Goal: Task Accomplishment & Management: Complete application form

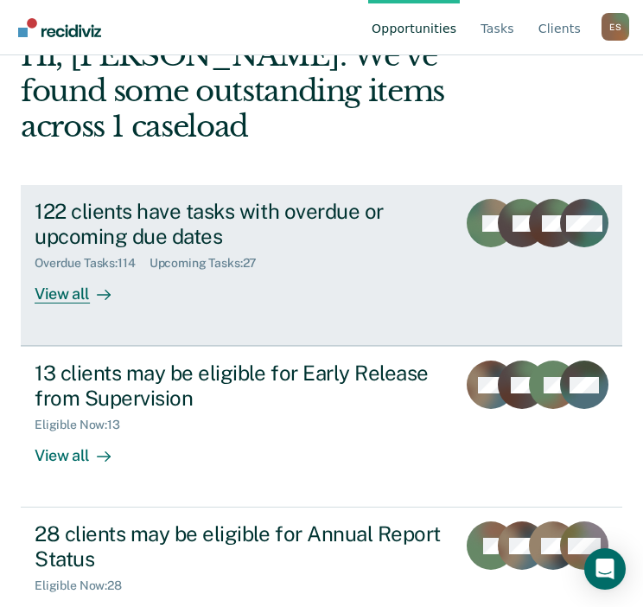
scroll to position [107, 0]
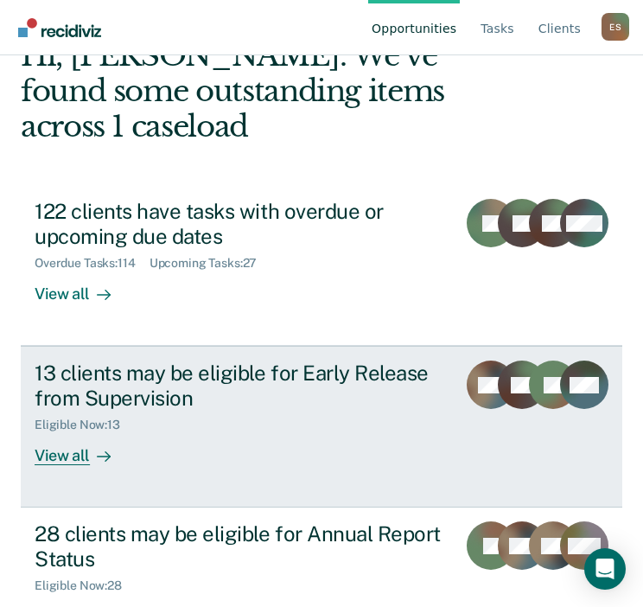
click at [310, 382] on div "13 clients may be eligible for Early Release from Supervision" at bounding box center [239, 386] width 408 height 50
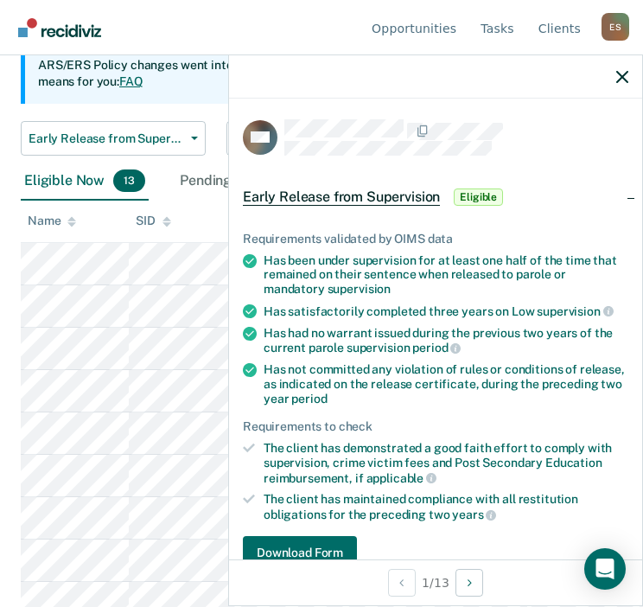
scroll to position [52, 0]
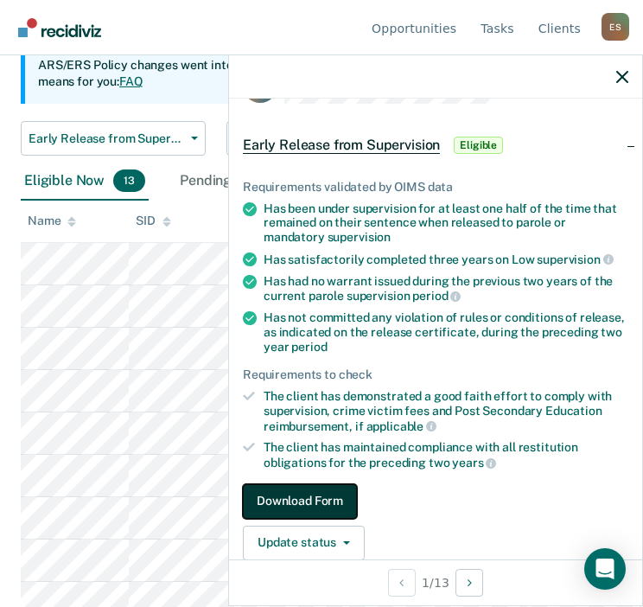
click at [308, 504] on button "Download Form" at bounding box center [300, 501] width 114 height 35
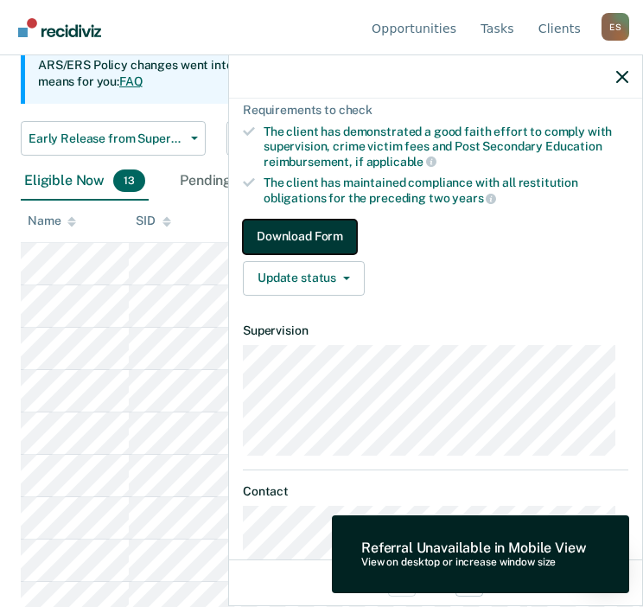
scroll to position [364, 0]
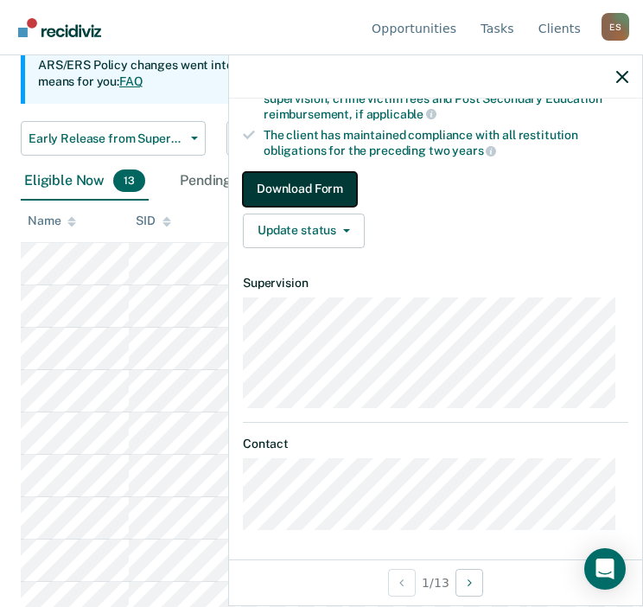
click at [312, 184] on button "Download Form" at bounding box center [300, 189] width 114 height 35
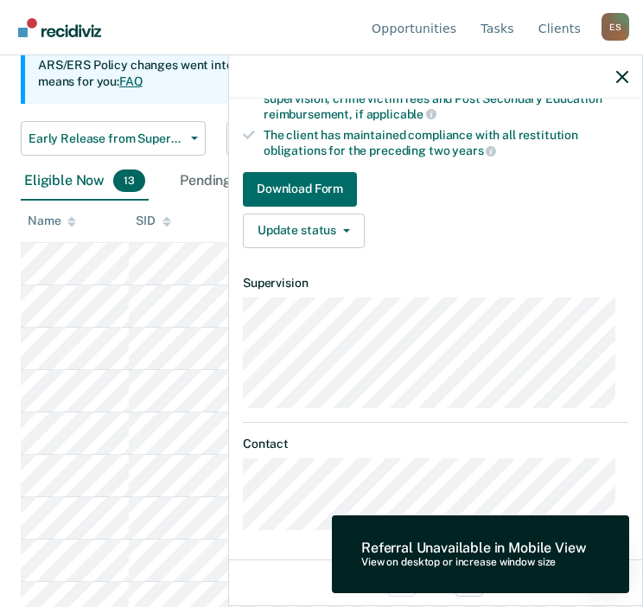
click at [437, 558] on div "View on desktop or increase window size" at bounding box center [473, 563] width 225 height 12
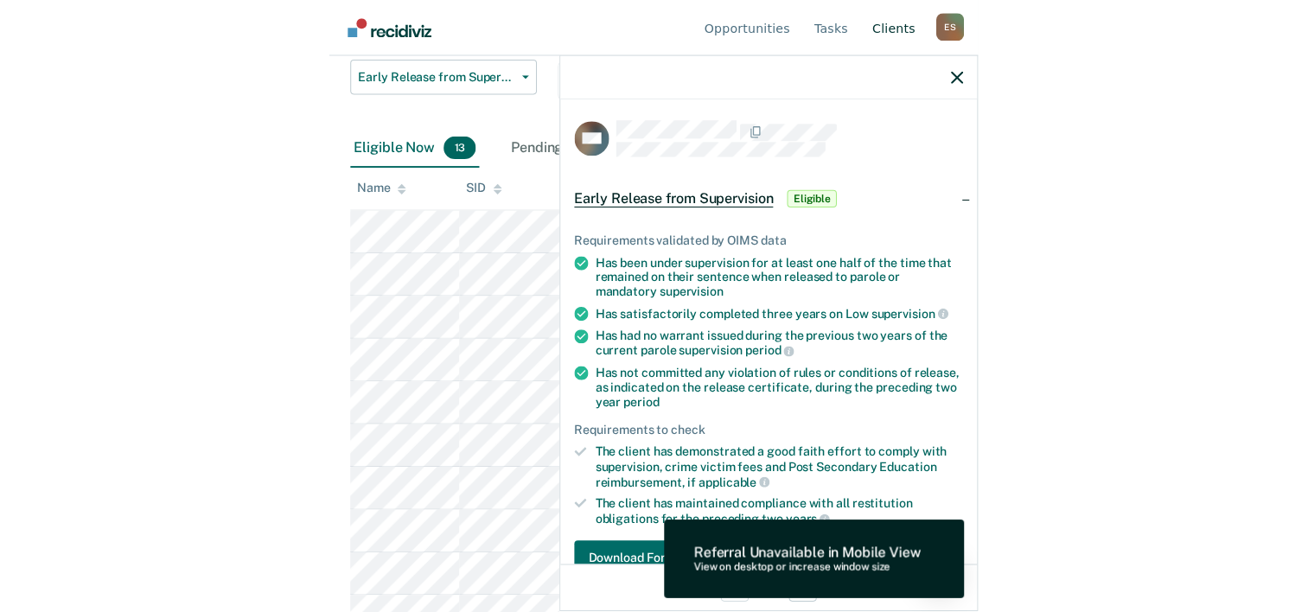
scroll to position [0, 0]
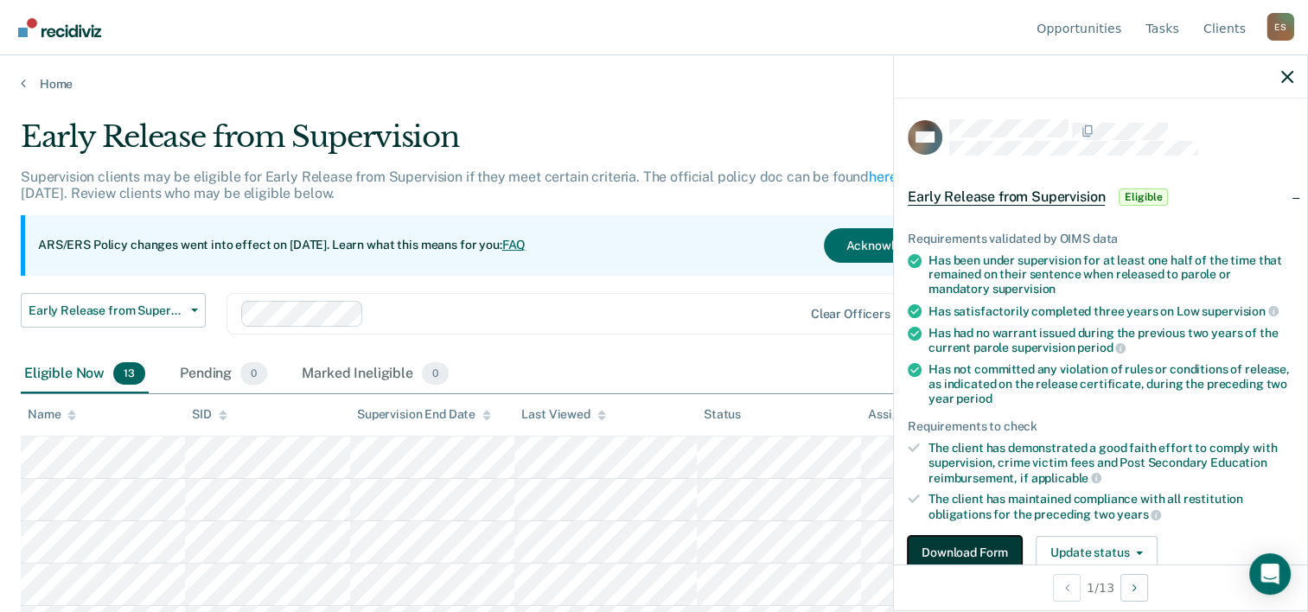
click at [655, 556] on button "Download Form" at bounding box center [965, 553] width 114 height 35
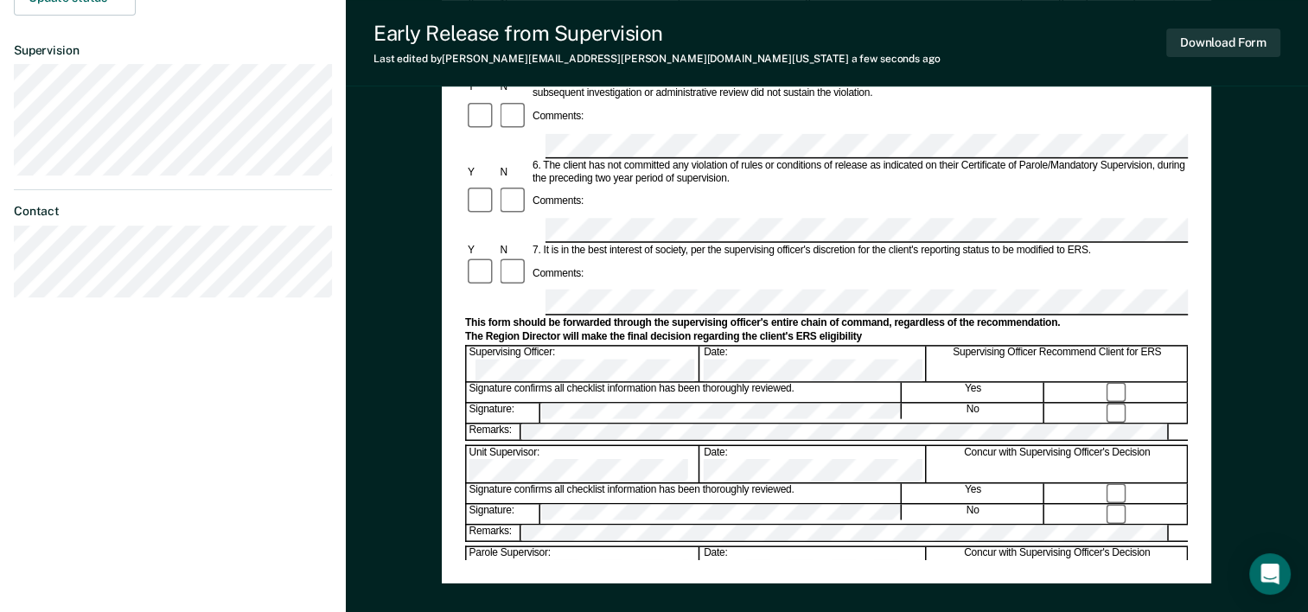
scroll to position [668, 0]
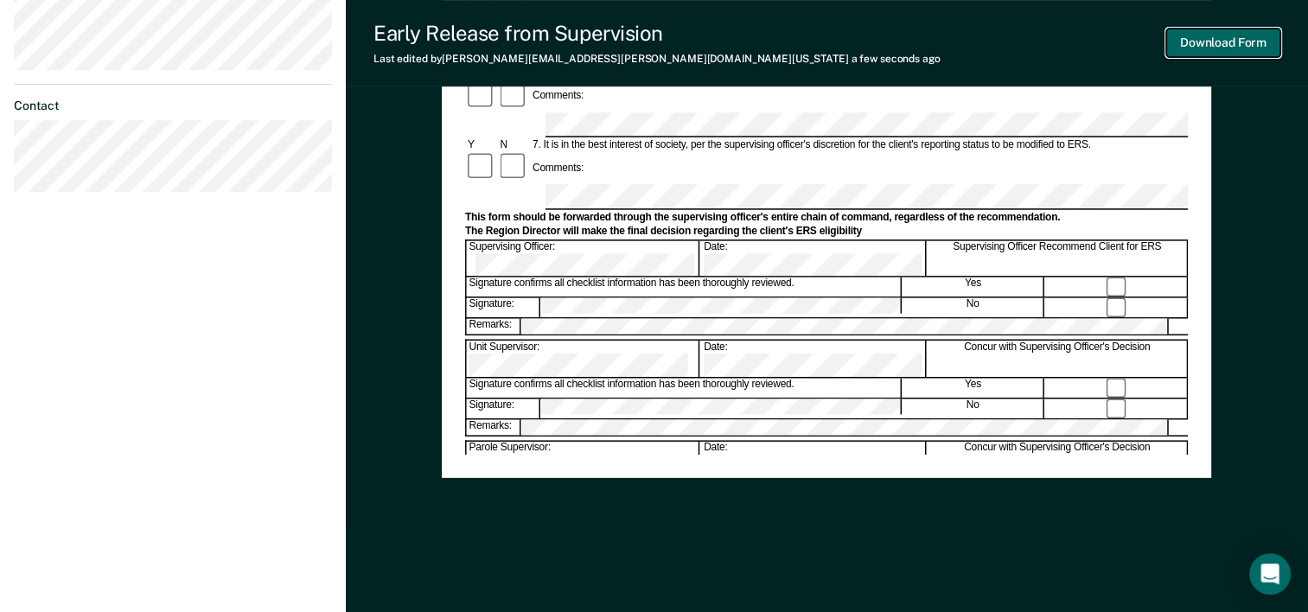
click at [655, 42] on button "Download Form" at bounding box center [1223, 43] width 114 height 29
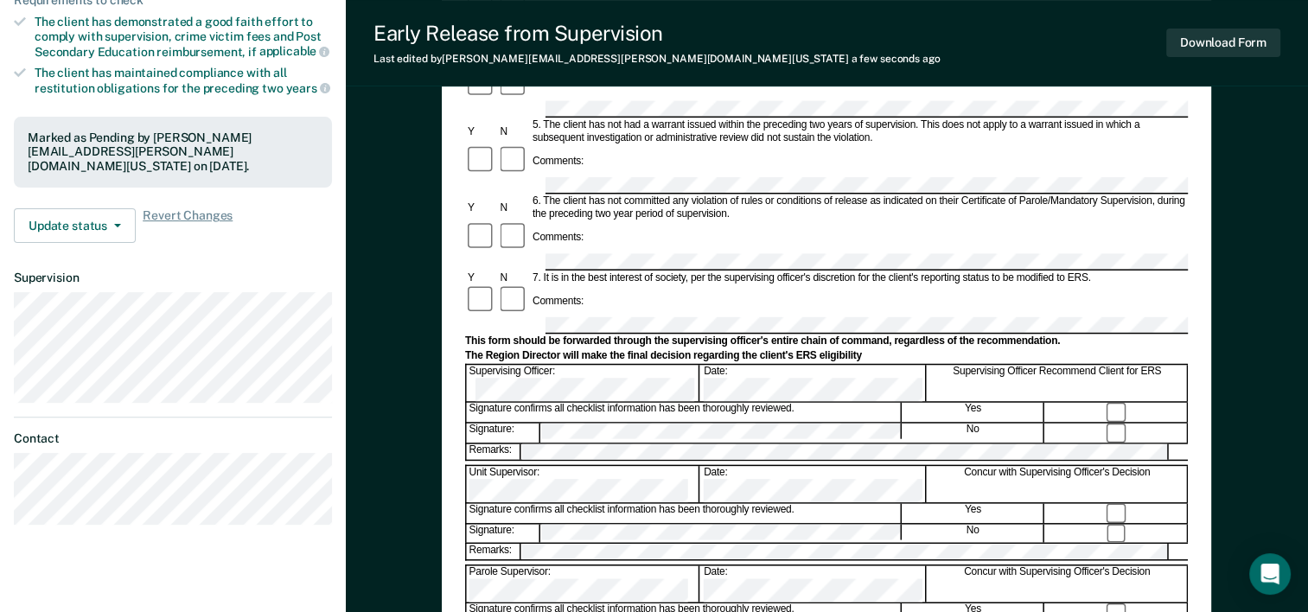
scroll to position [436, 0]
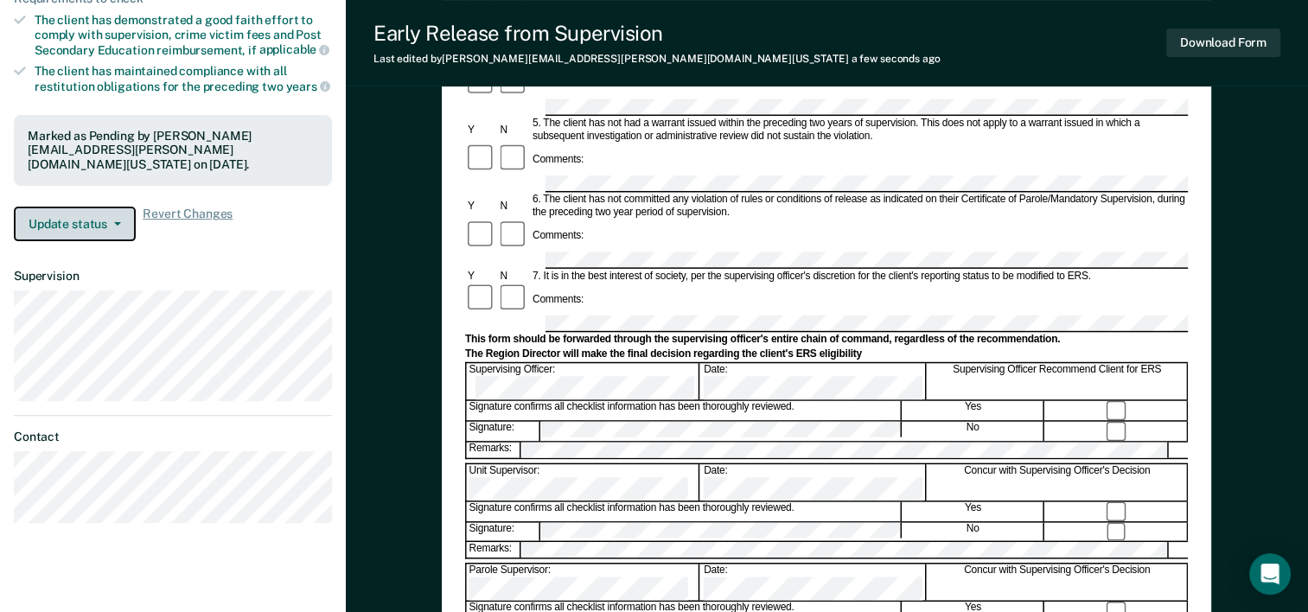
click at [107, 222] on span "button" at bounding box center [114, 223] width 14 height 3
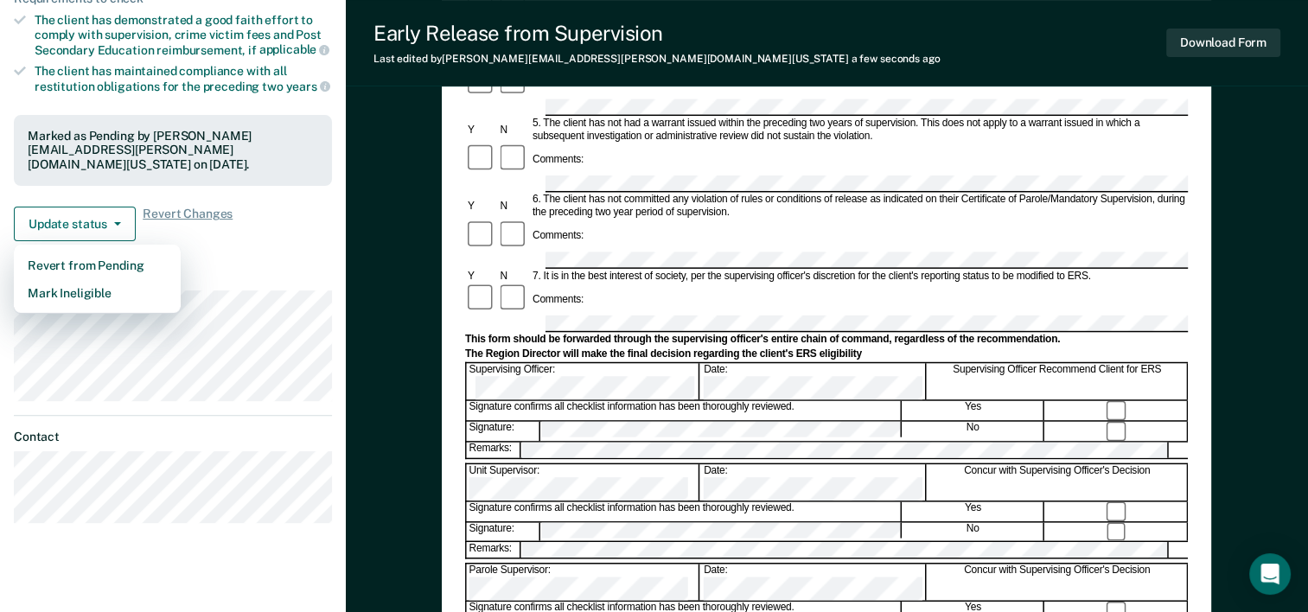
click at [235, 269] on dt "Supervision" at bounding box center [173, 276] width 318 height 15
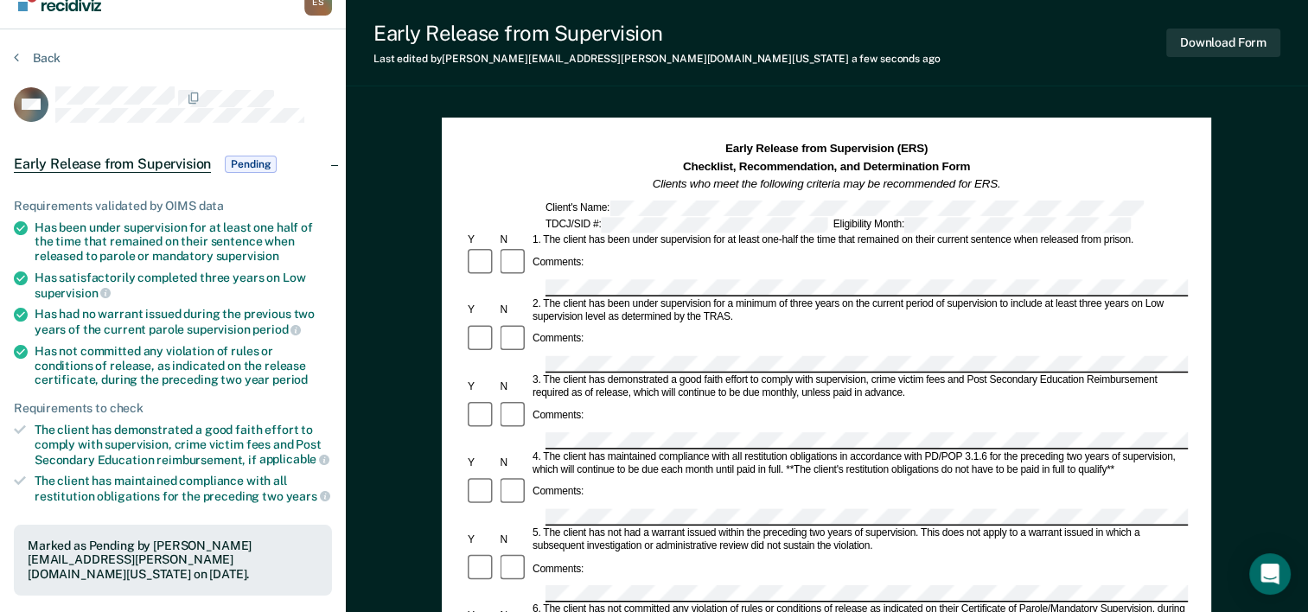
scroll to position [0, 0]
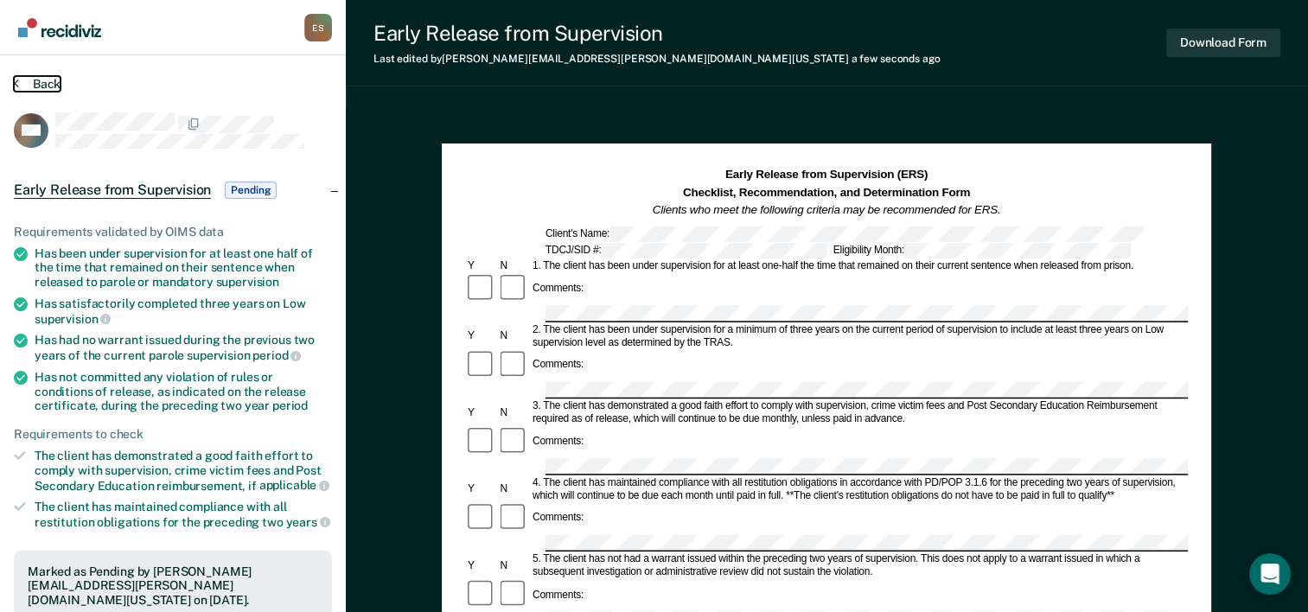
click at [41, 84] on button "Back" at bounding box center [37, 84] width 47 height 16
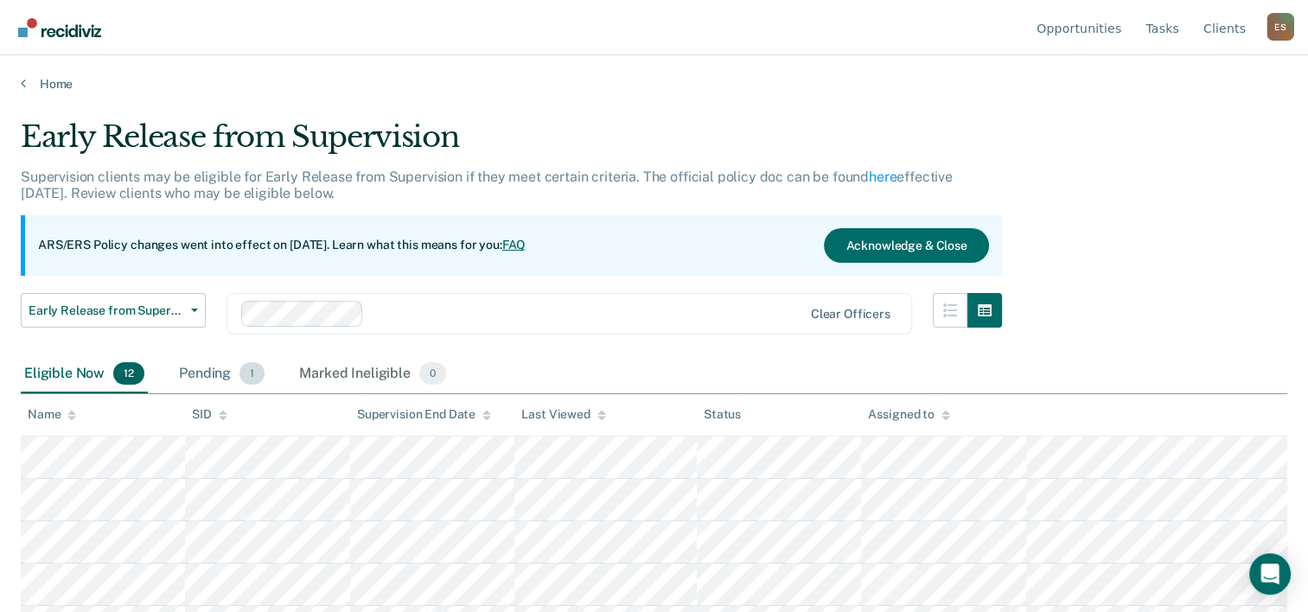
click at [246, 373] on span "1" at bounding box center [251, 373] width 25 height 22
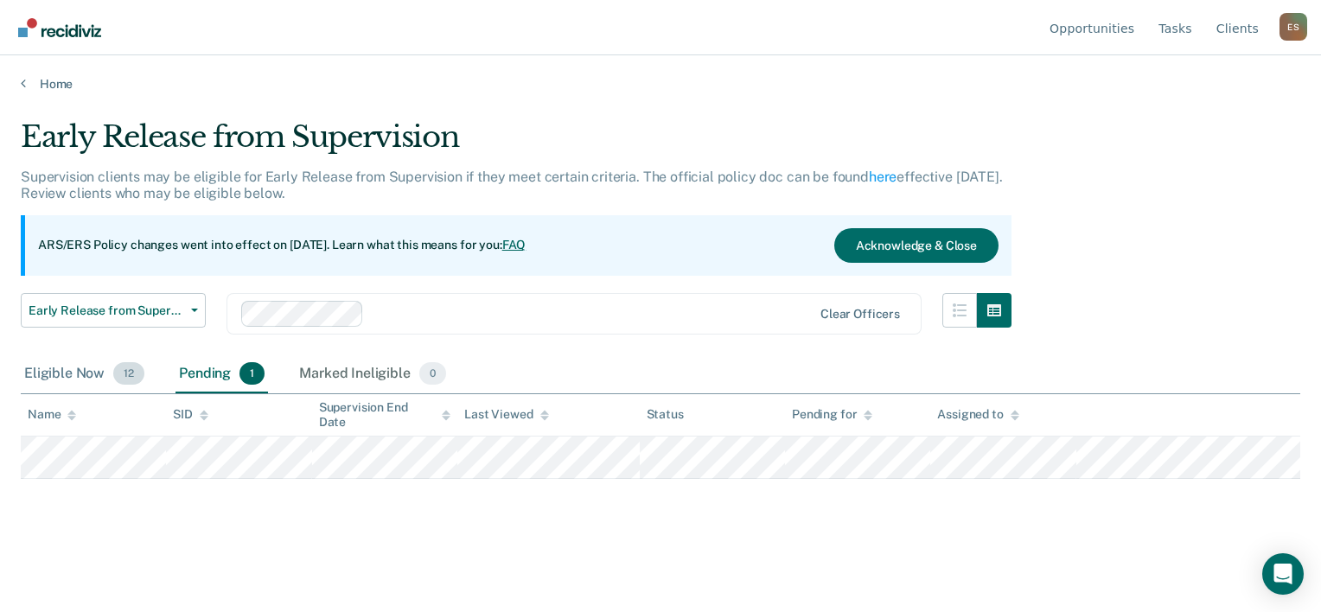
click at [86, 372] on div "Eligible Now 12" at bounding box center [84, 374] width 127 height 38
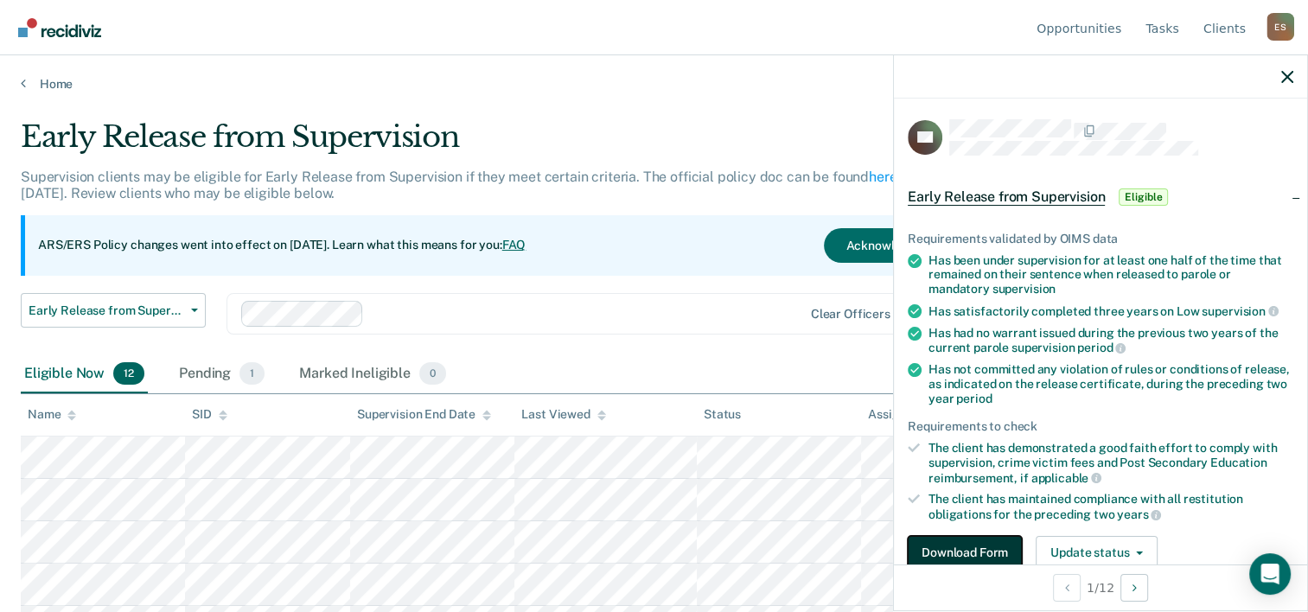
click at [655, 546] on button "Download Form" at bounding box center [965, 553] width 114 height 35
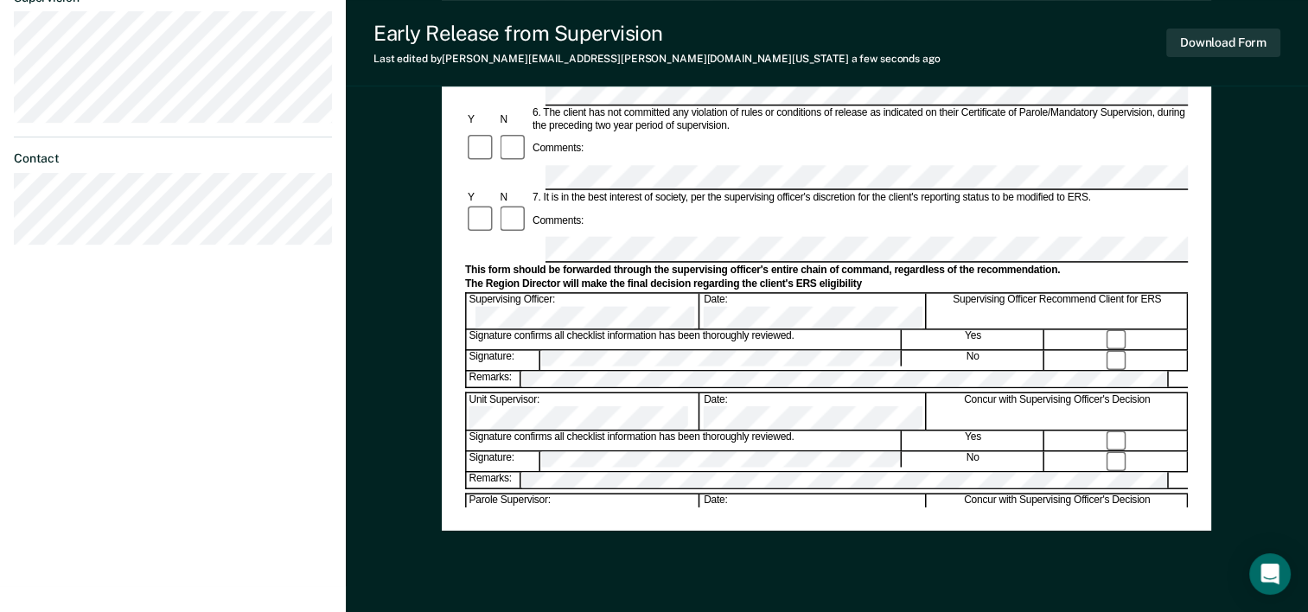
scroll to position [617, 0]
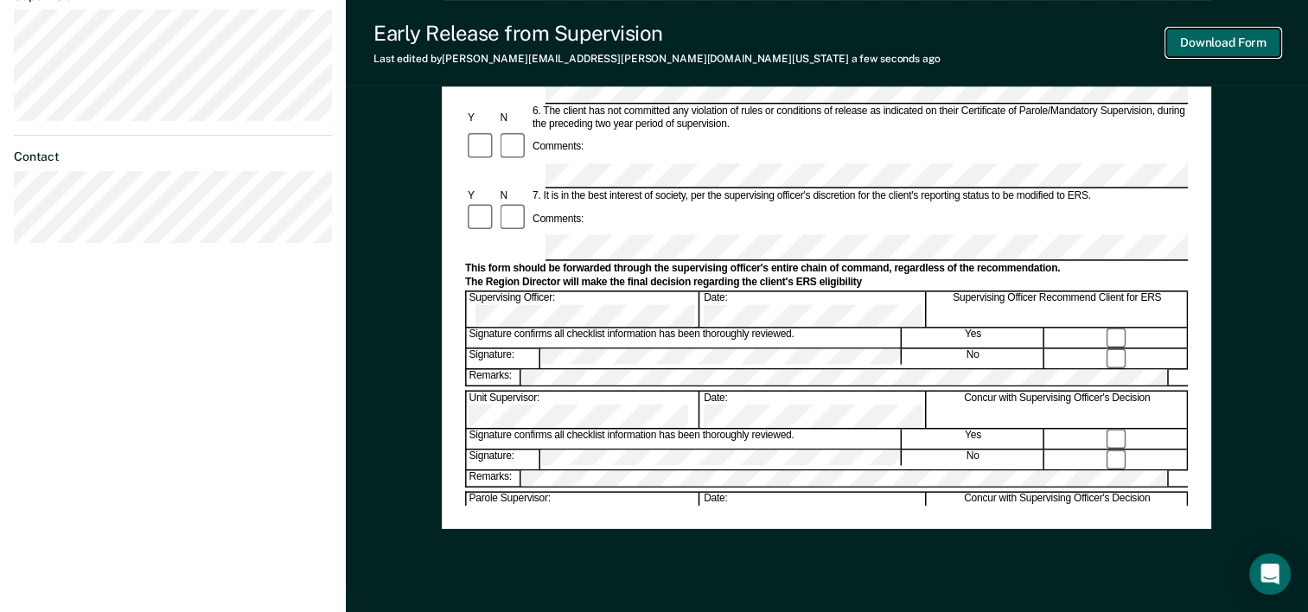
click at [655, 38] on button "Download Form" at bounding box center [1223, 43] width 114 height 29
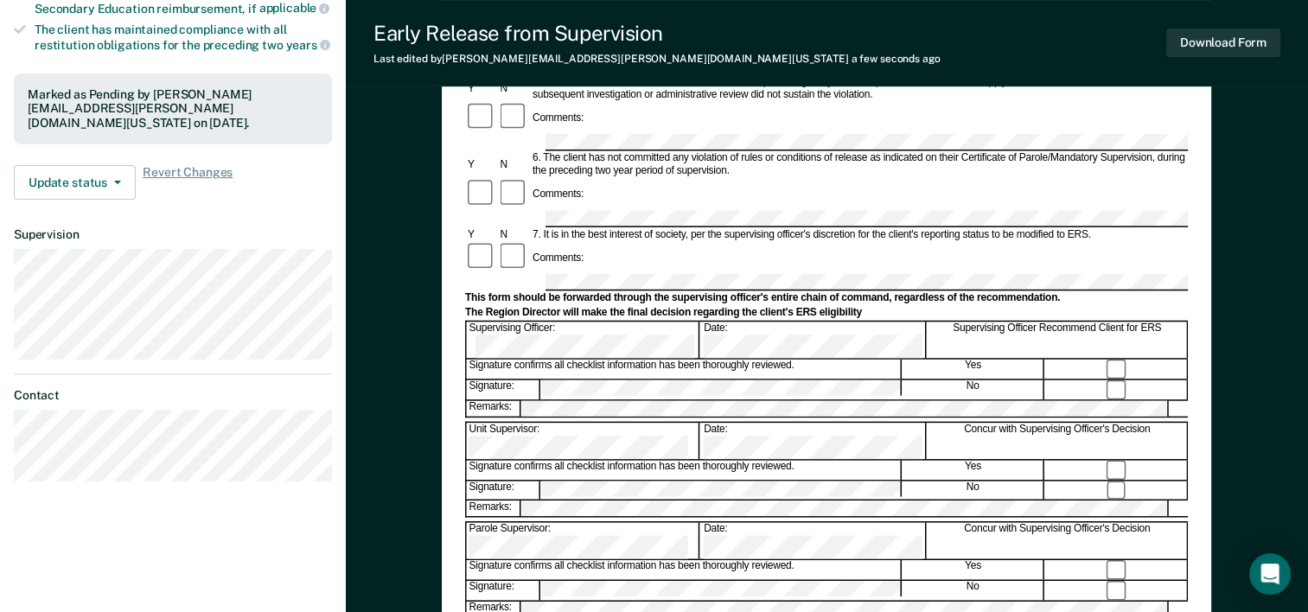
scroll to position [475, 0]
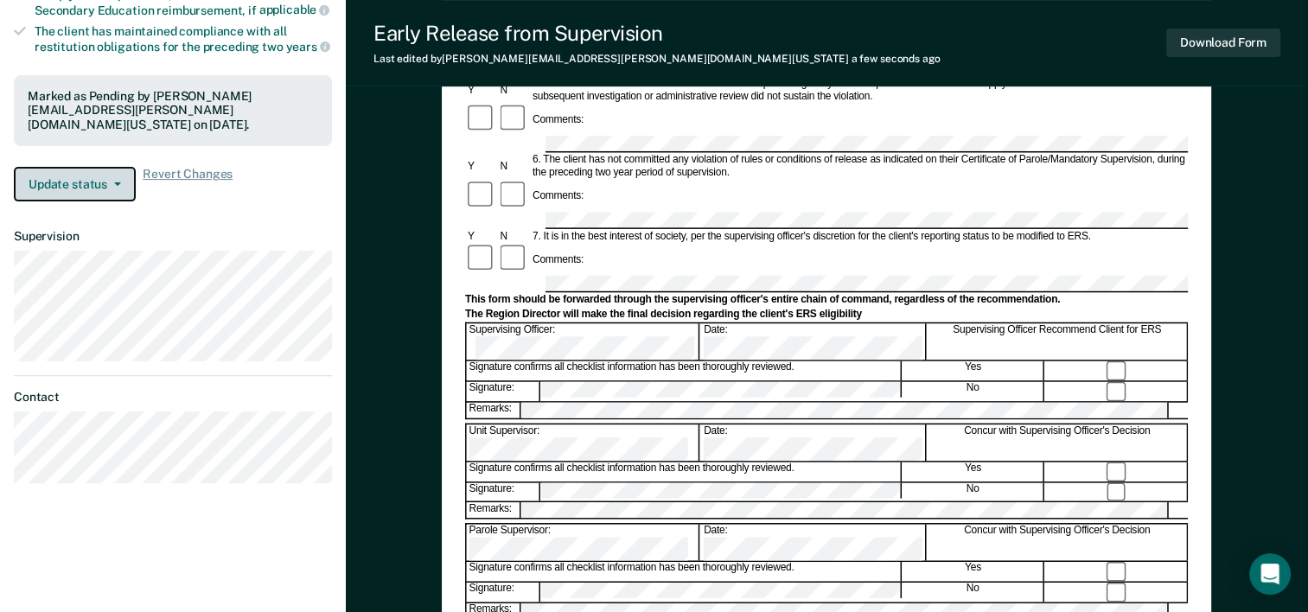
click at [111, 169] on button "Update status" at bounding box center [75, 184] width 122 height 35
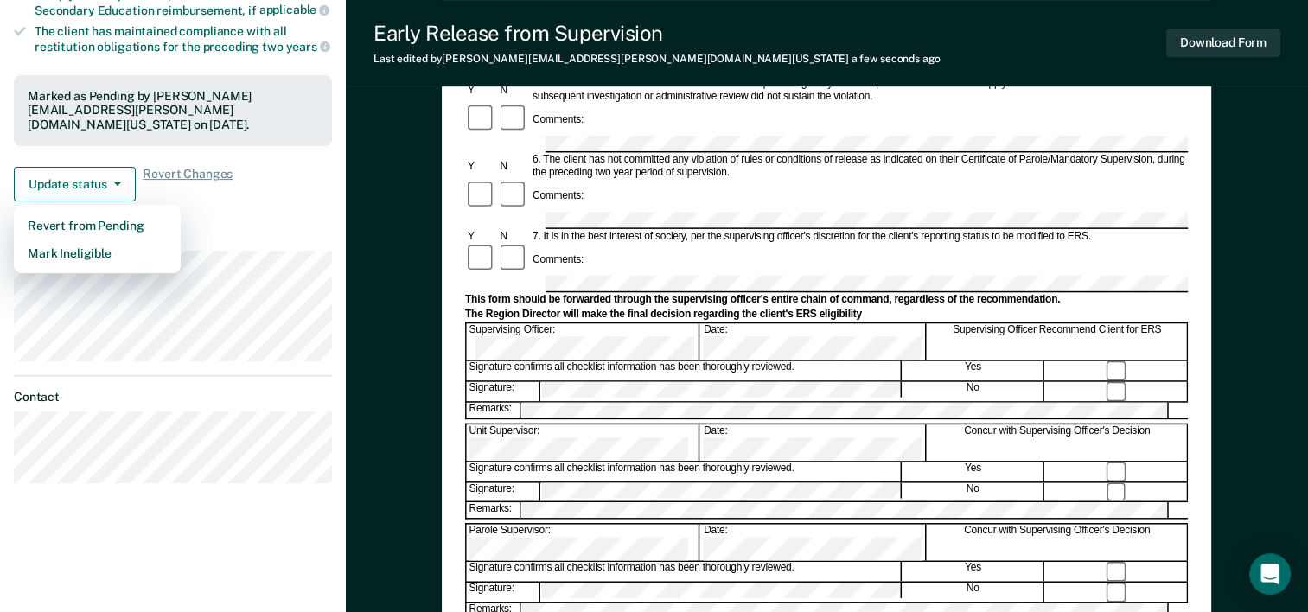
click at [254, 197] on article "DA Early Release from Supervision Pending Requirements validated by OIMS data H…" at bounding box center [173, 60] width 318 height 847
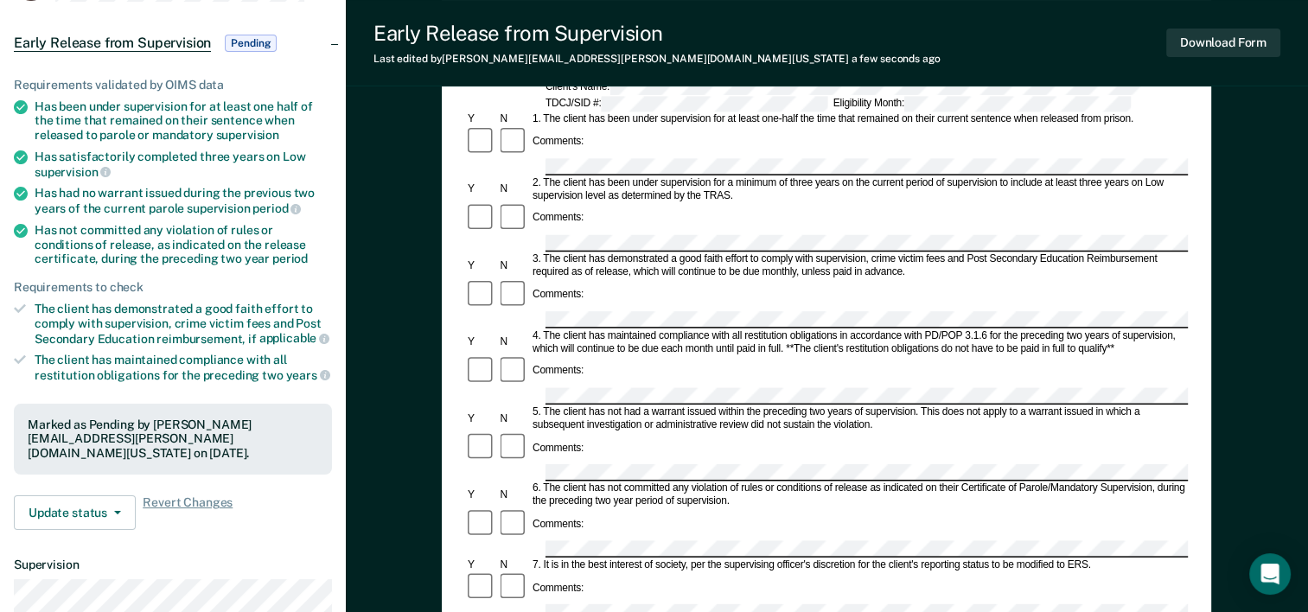
scroll to position [0, 0]
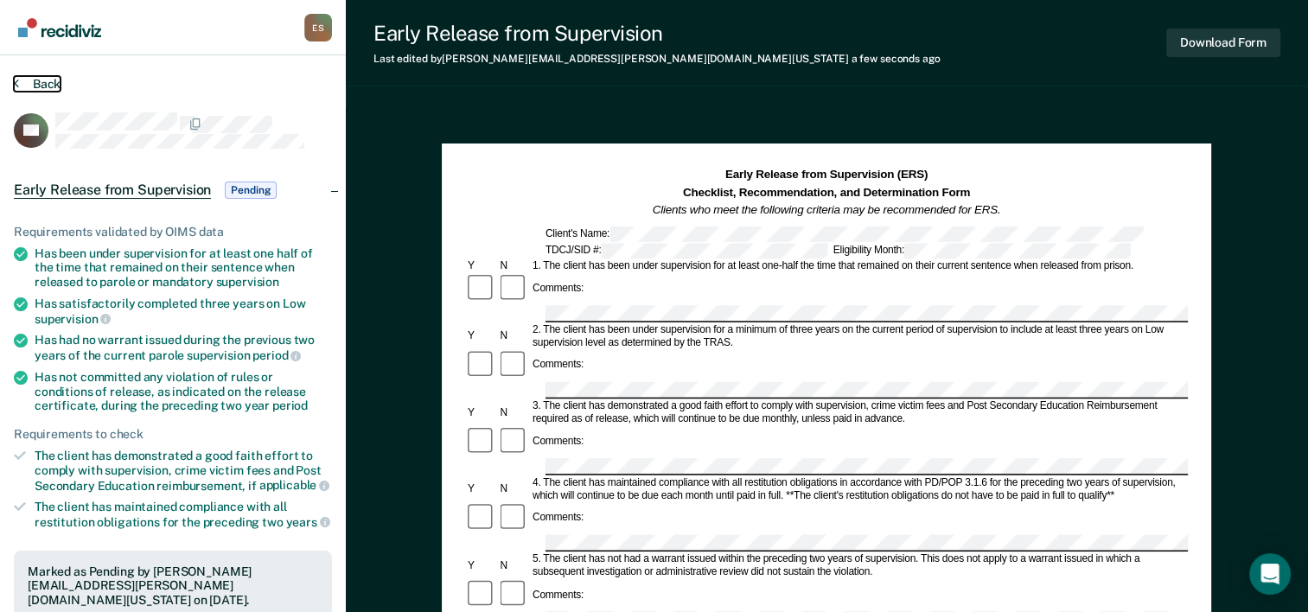
click at [41, 83] on button "Back" at bounding box center [37, 84] width 47 height 16
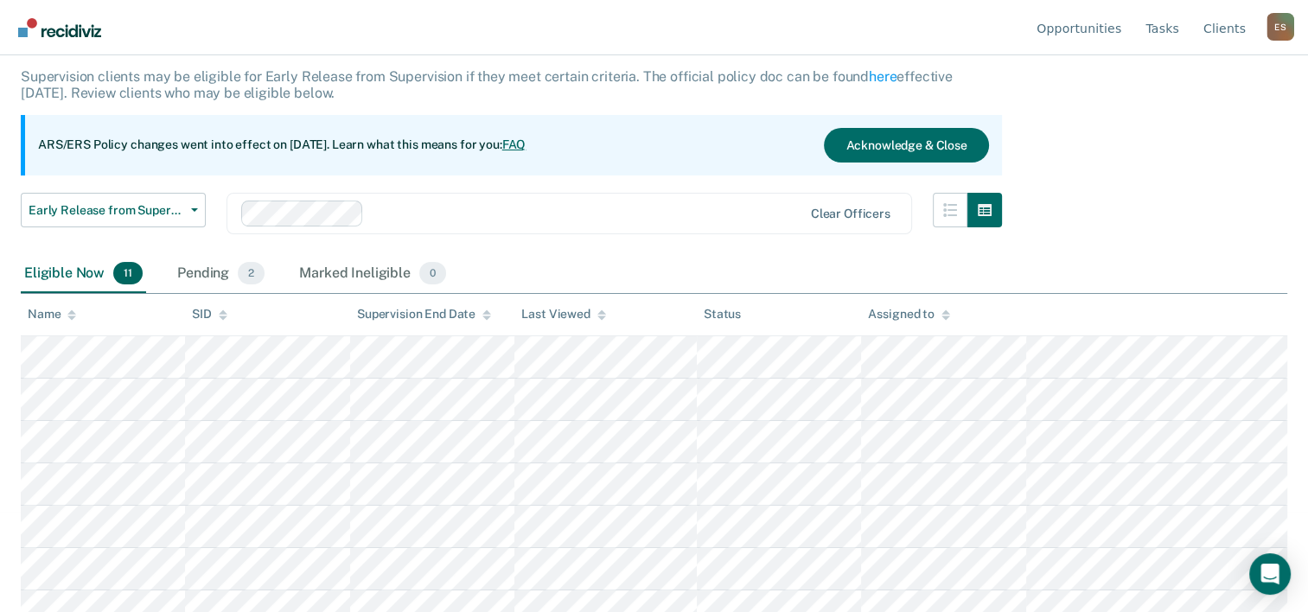
scroll to position [100, 0]
click at [188, 273] on div "Pending 2" at bounding box center [221, 274] width 94 height 38
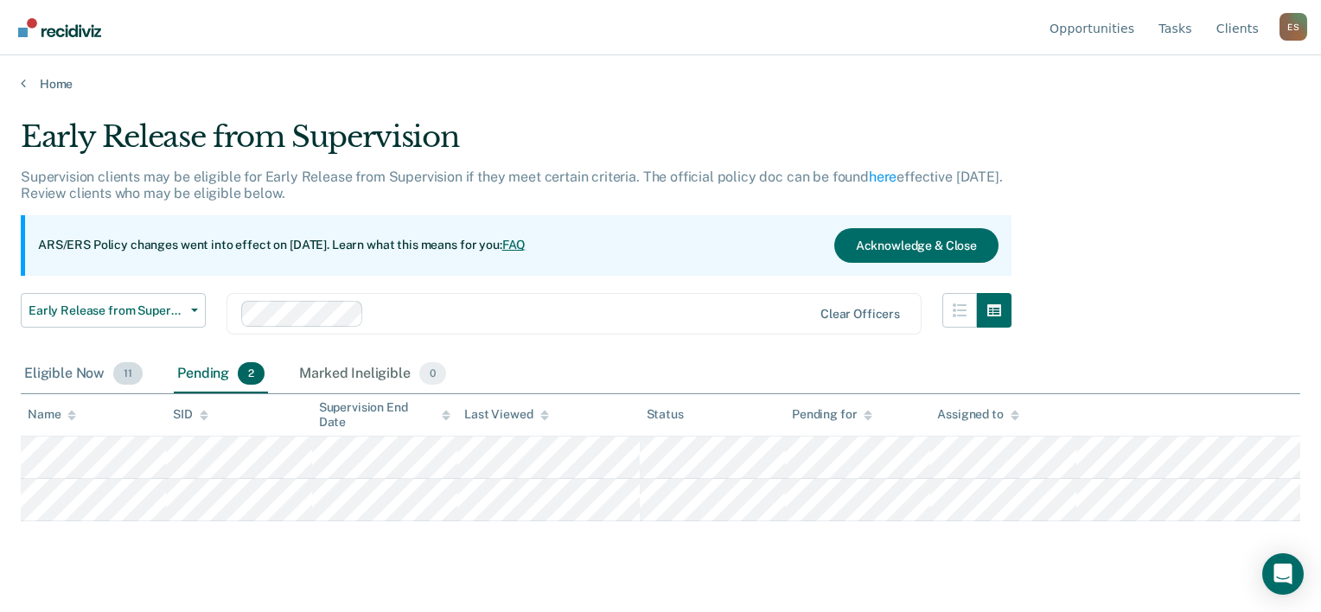
click at [74, 367] on div "Eligible Now 11" at bounding box center [83, 374] width 125 height 38
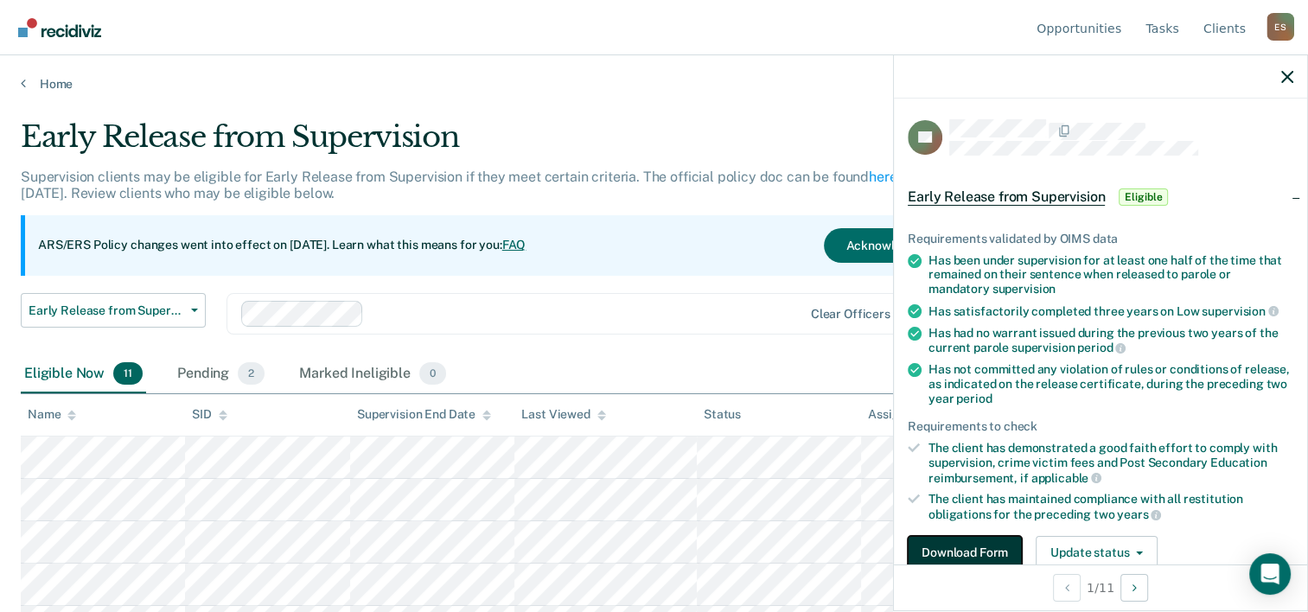
click at [655, 544] on button "Download Form" at bounding box center [965, 553] width 114 height 35
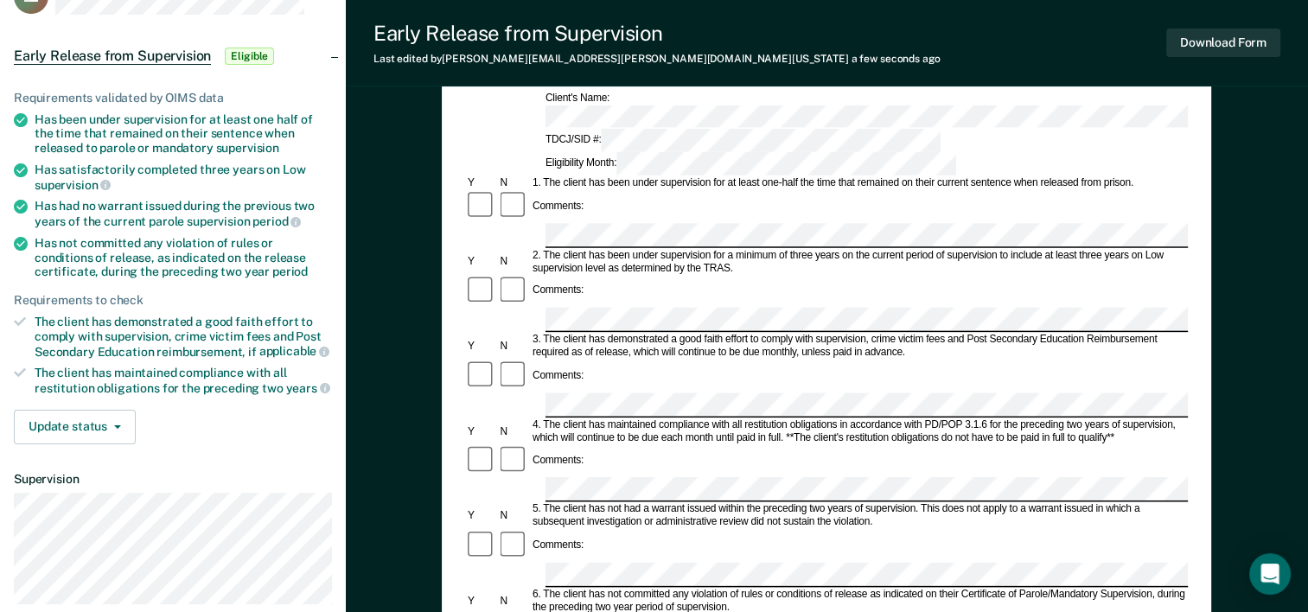
scroll to position [138, 0]
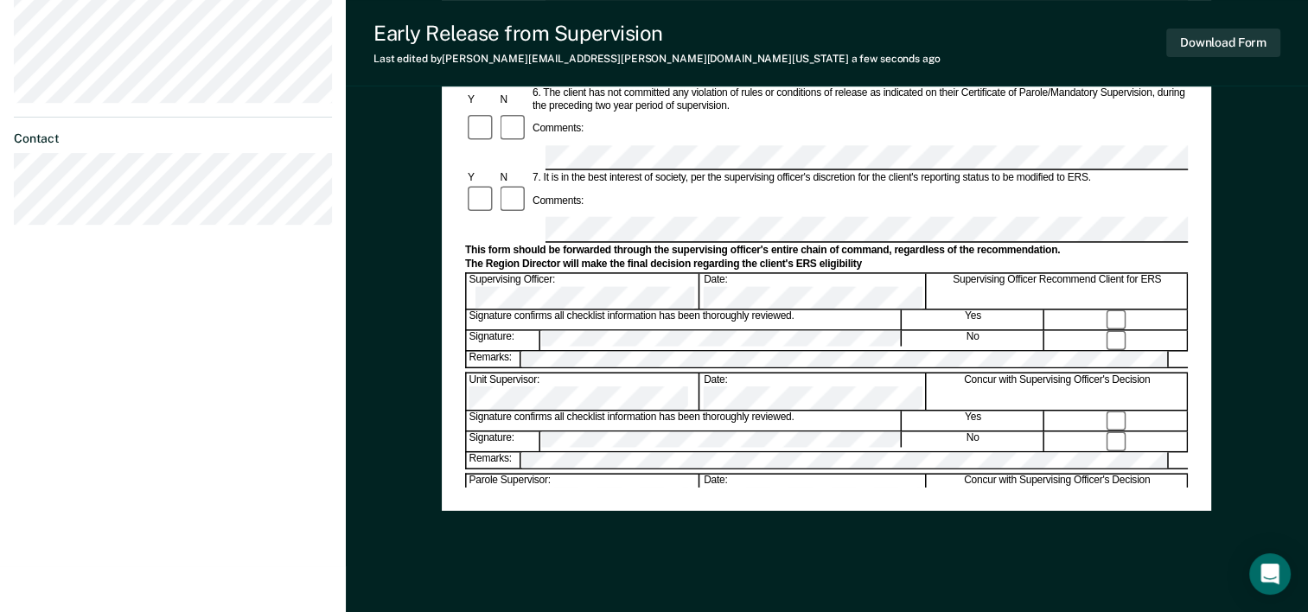
scroll to position [636, 0]
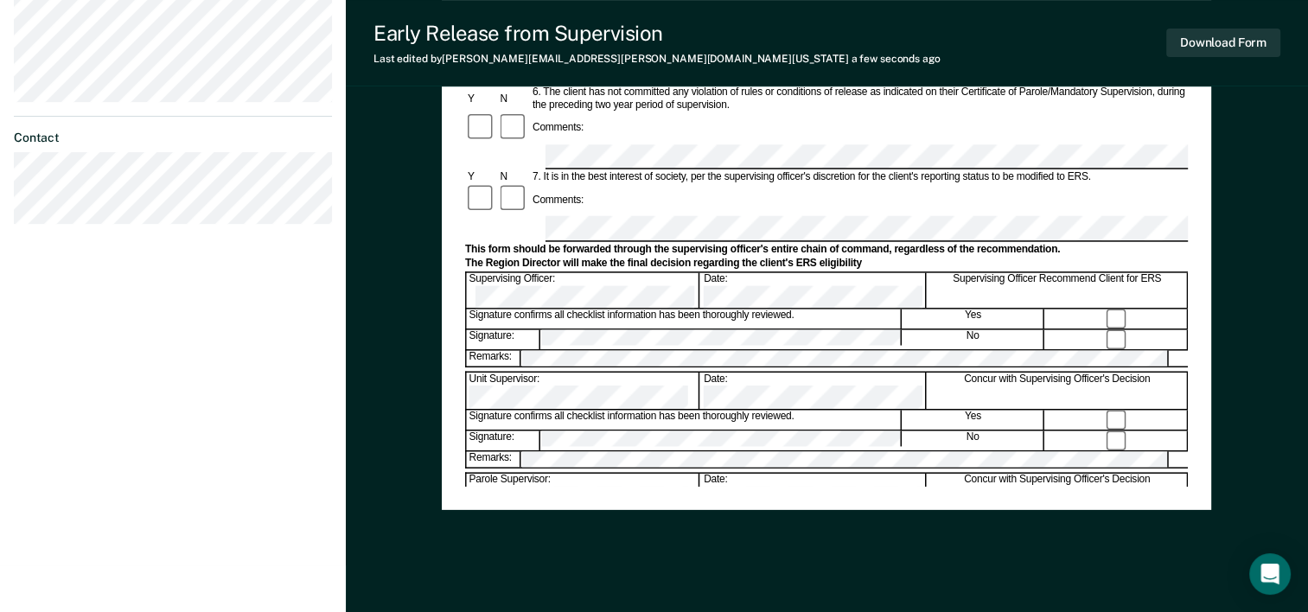
click at [620, 501] on div "Early Release from Supervision (ERS) Checklist, Recommendation, and Determinati…" at bounding box center [826, 8] width 769 height 1003
click at [655, 45] on button "Download Form" at bounding box center [1223, 43] width 114 height 29
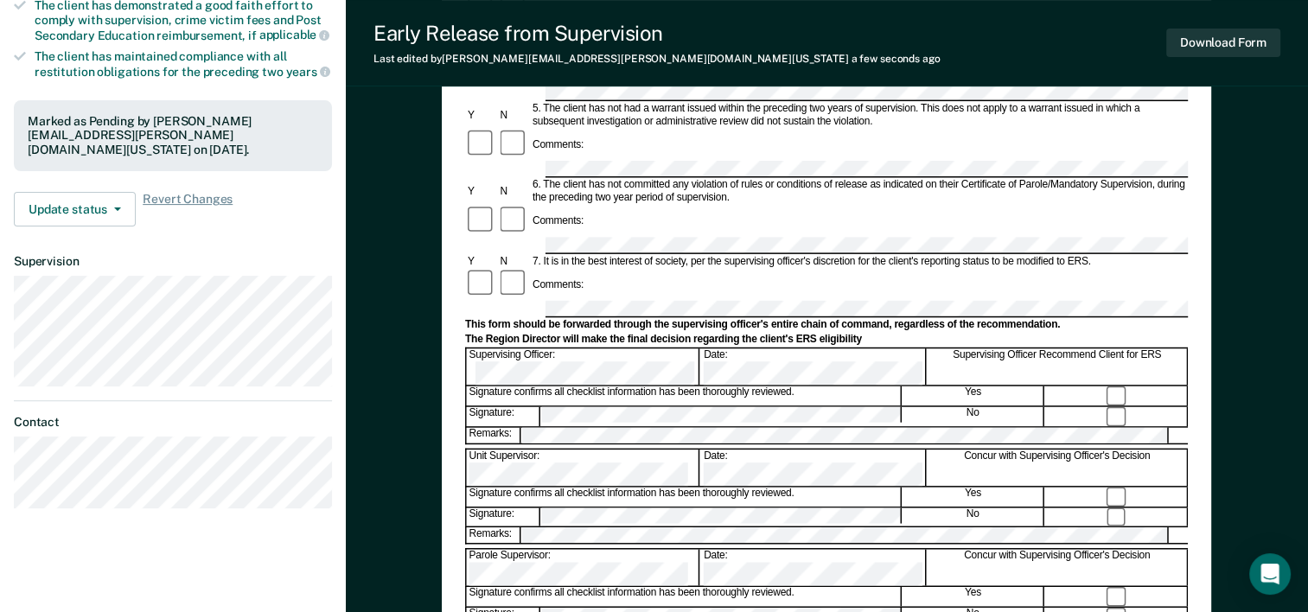
scroll to position [440, 0]
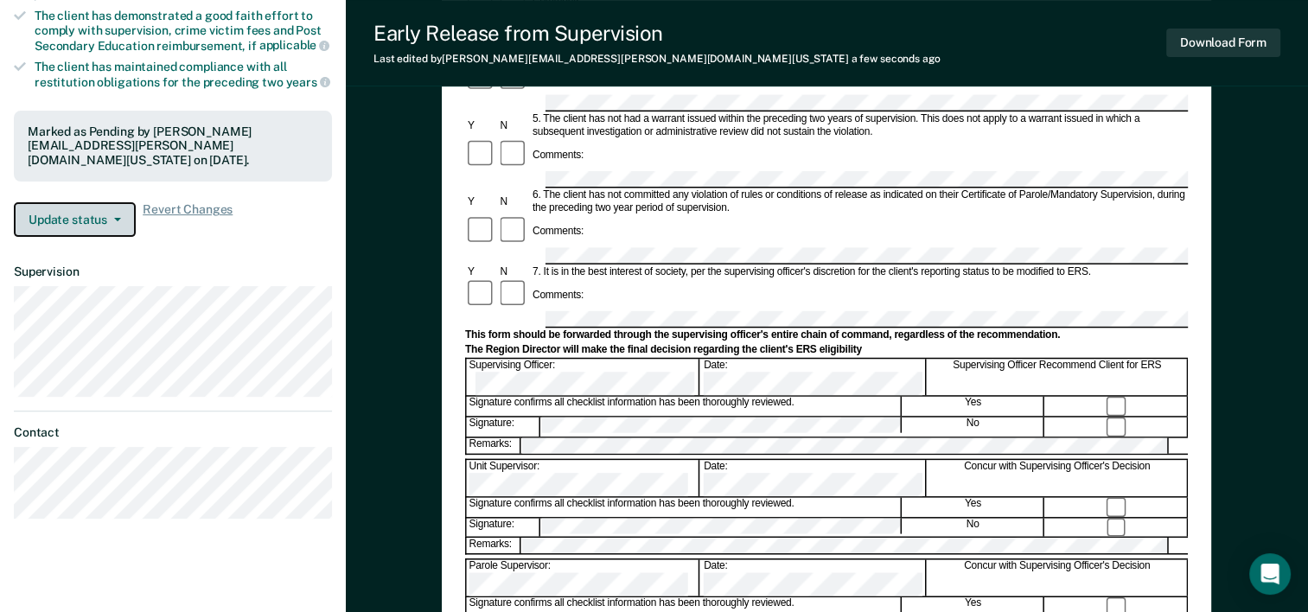
click at [117, 202] on button "Update status" at bounding box center [75, 219] width 122 height 35
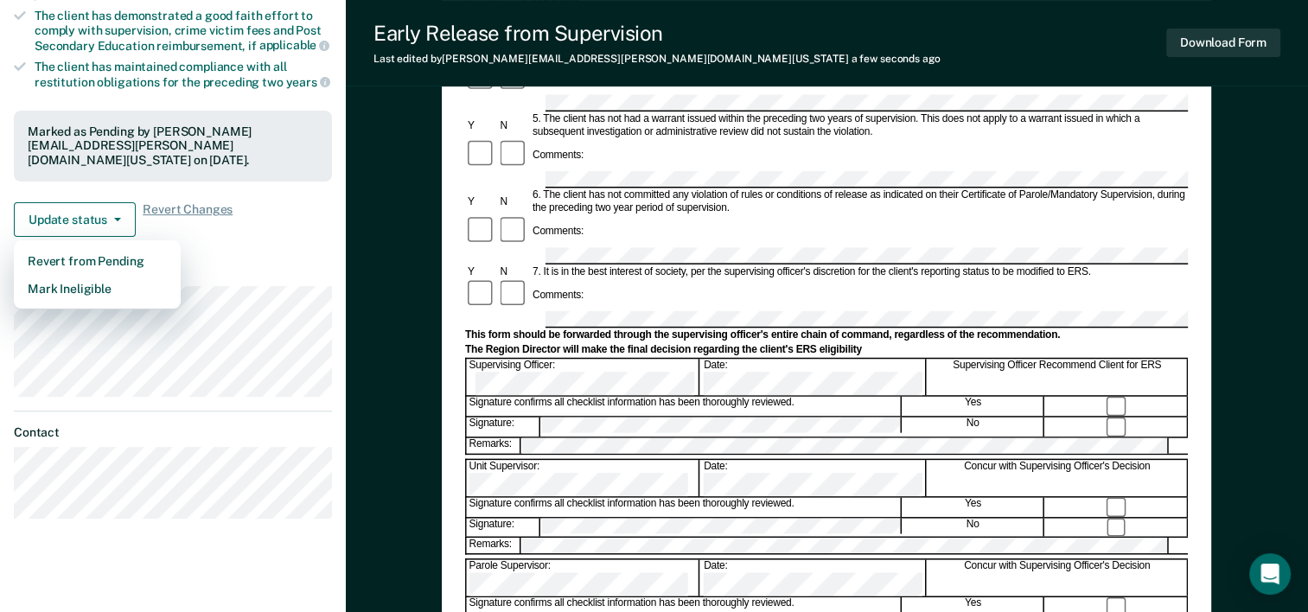
click at [301, 265] on dt "Supervision" at bounding box center [173, 272] width 318 height 15
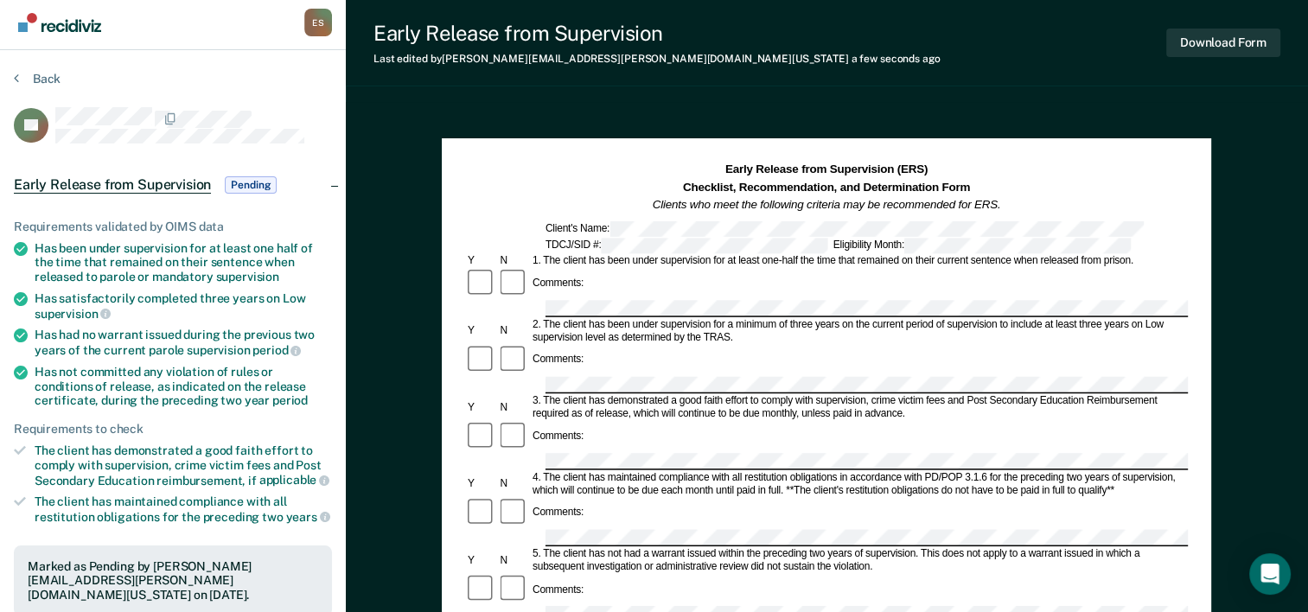
scroll to position [0, 0]
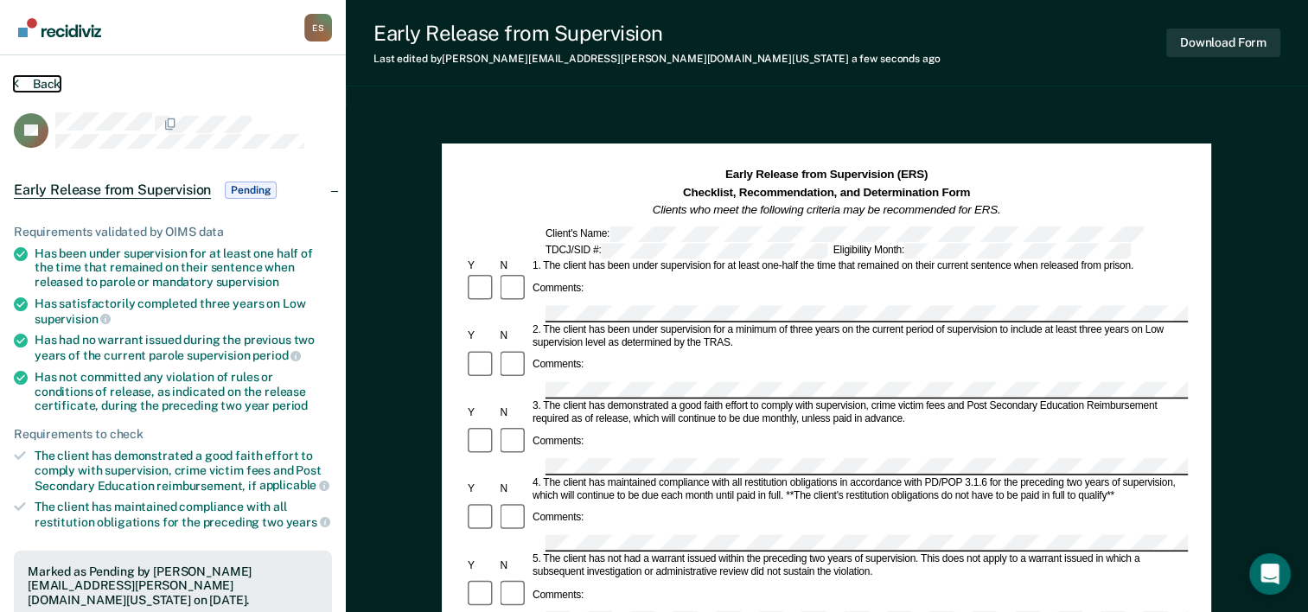
click at [38, 83] on button "Back" at bounding box center [37, 84] width 47 height 16
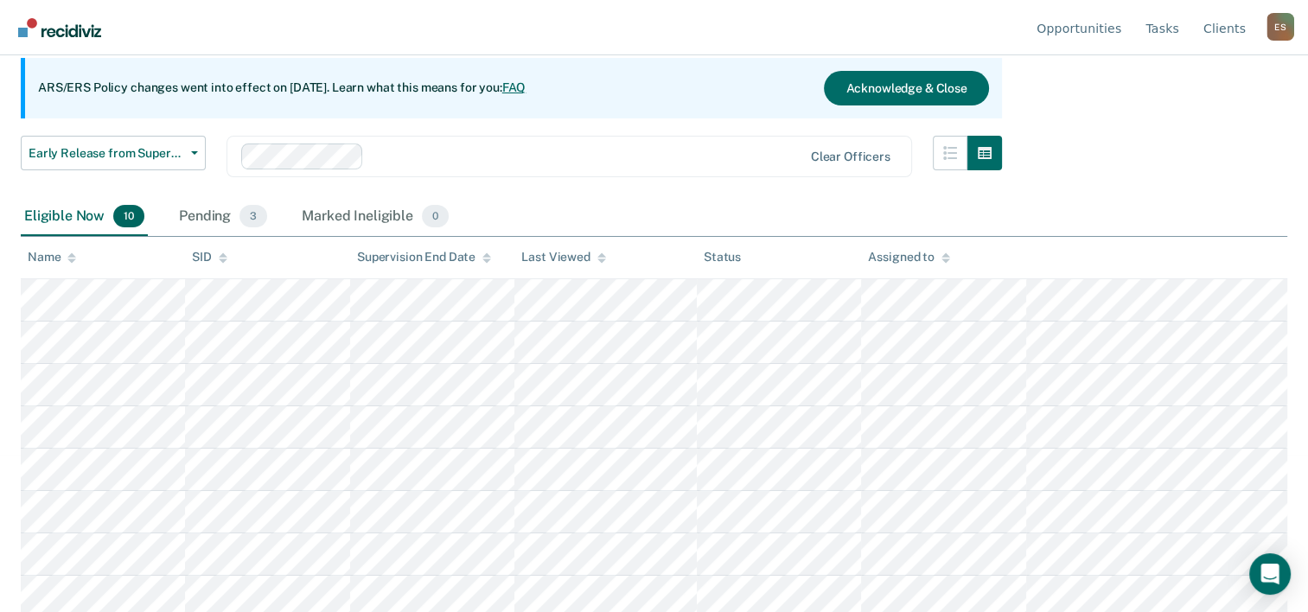
scroll to position [162, 0]
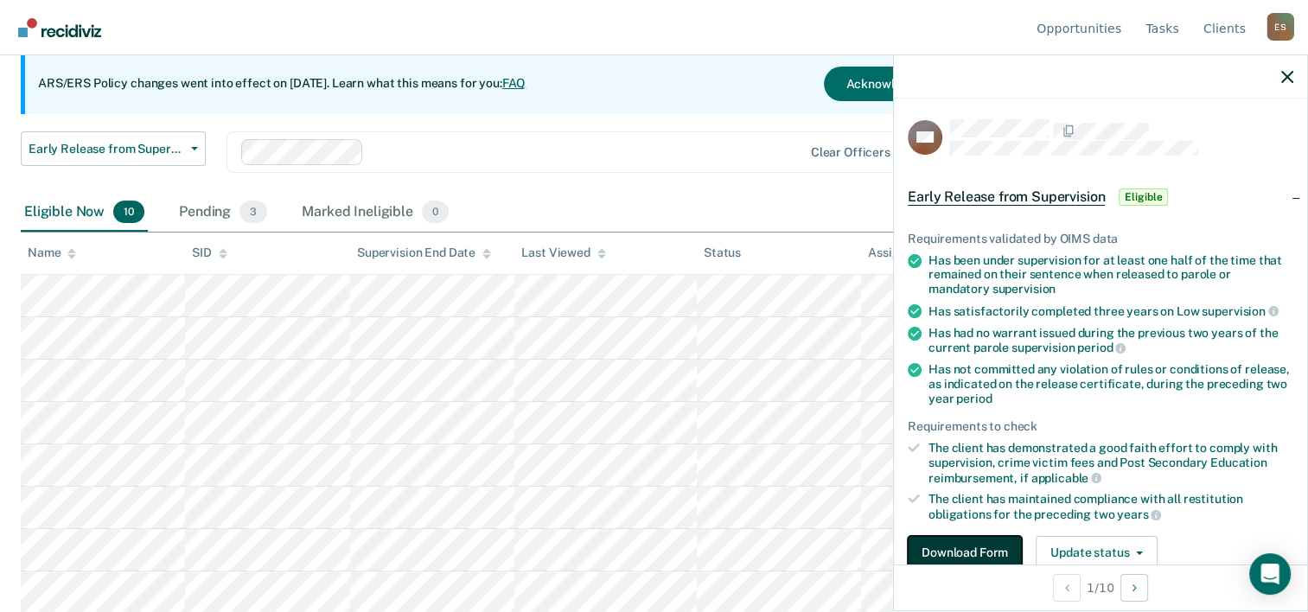
click at [655, 551] on button "Download Form" at bounding box center [965, 553] width 114 height 35
